Goal: Task Accomplishment & Management: Manage account settings

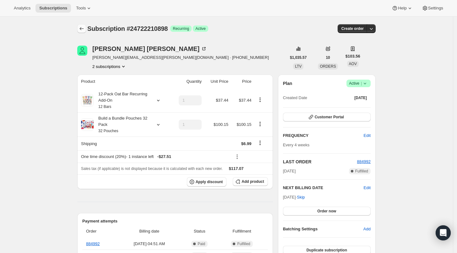
click at [80, 28] on icon "Subscriptions" at bounding box center [82, 28] width 6 height 6
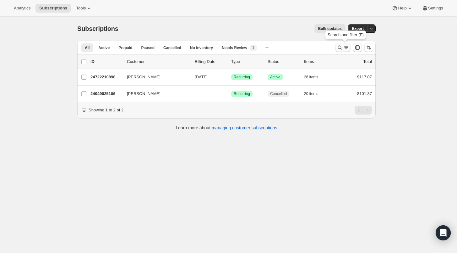
click at [341, 48] on icon "Search and filter results" at bounding box center [340, 47] width 6 height 6
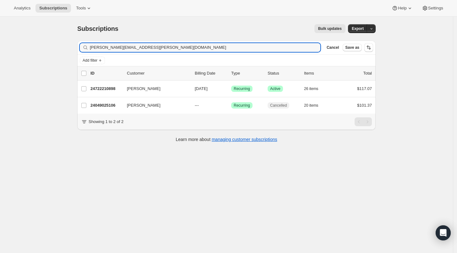
drag, startPoint x: 113, startPoint y: 48, endPoint x: 73, endPoint y: 46, distance: 40.6
click at [73, 46] on div "Subscriptions. This page is ready Subscriptions Bulk updates More actions Bulk …" at bounding box center [227, 83] width 314 height 132
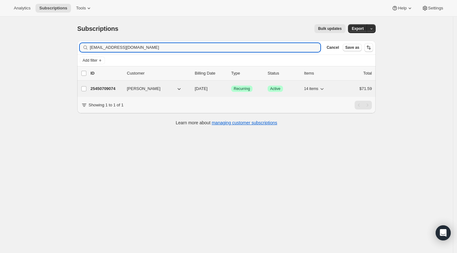
type input "[EMAIL_ADDRESS][DOMAIN_NAME]"
click at [103, 87] on p "25450709074" at bounding box center [105, 88] width 31 height 6
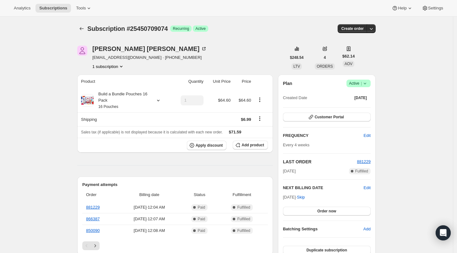
click at [368, 84] on icon at bounding box center [365, 83] width 6 height 6
click at [369, 107] on span "Cancel subscription" at bounding box center [360, 106] width 35 height 5
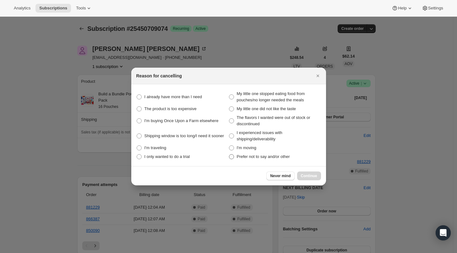
click at [233, 156] on span ":r113:" at bounding box center [231, 156] width 5 height 5
click at [229, 154] on other "Prefer not to say and/or other" at bounding box center [229, 154] width 0 height 0
radio other "true"
click at [311, 177] on span "Continue" at bounding box center [309, 175] width 16 height 5
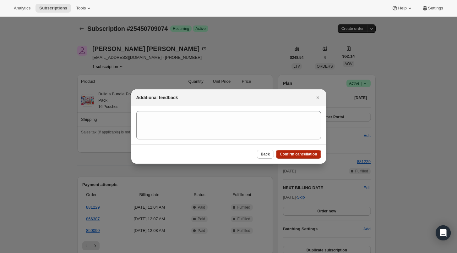
click at [303, 150] on button "Confirm cancellation" at bounding box center [298, 154] width 45 height 9
